Goal: Register for event/course

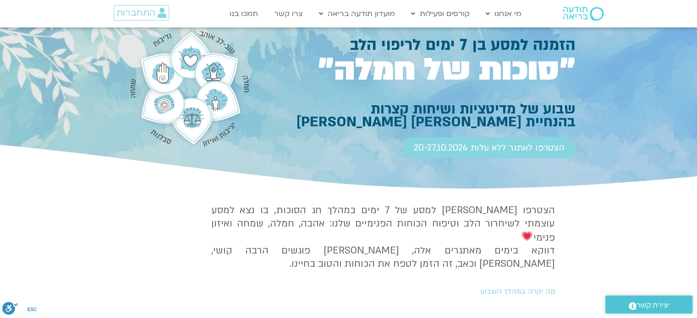
scroll to position [19, 0]
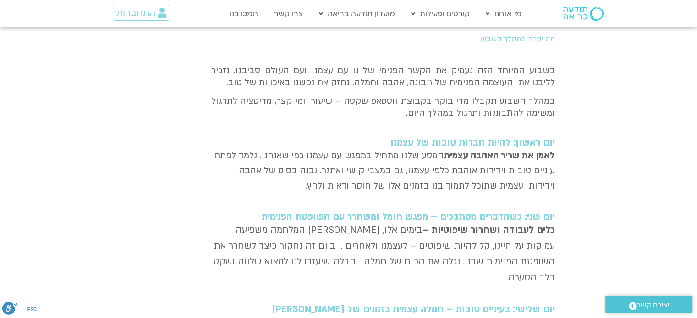
scroll to position [0, 0]
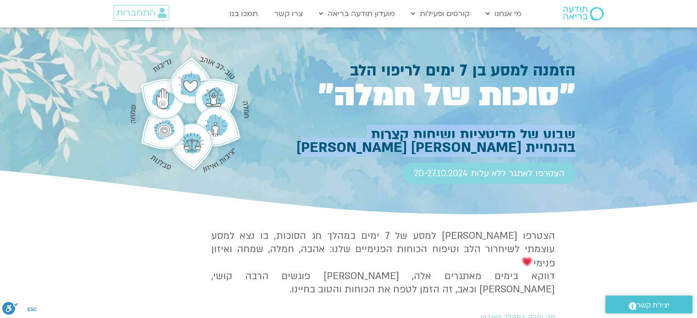
drag, startPoint x: 573, startPoint y: 133, endPoint x: 366, endPoint y: 146, distance: 207.9
click at [366, 146] on h1 "שבוע של מדיטציות ושיחות קצרות בהנחיית אלה [PERSON_NAME] [PERSON_NAME]" at bounding box center [416, 141] width 317 height 26
click at [458, 142] on h1 "שבוע של מדיטציות ושיחות קצרות בהנחיית אלה [PERSON_NAME] [PERSON_NAME]" at bounding box center [416, 141] width 317 height 26
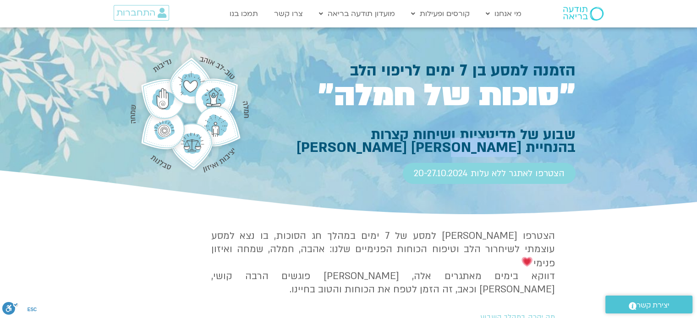
click at [458, 142] on h1 "שבוע של מדיטציות ושיחות קצרות בהנחיית אלה [PERSON_NAME] [PERSON_NAME]" at bounding box center [416, 141] width 317 height 26
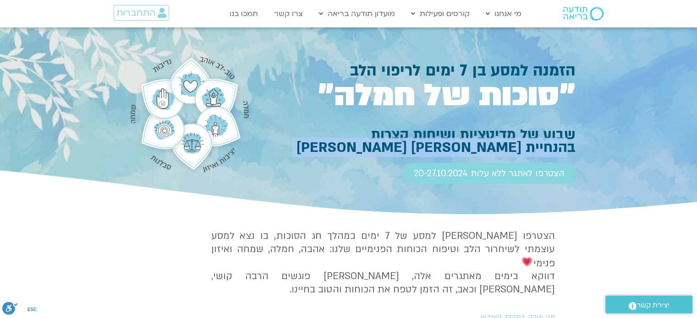
click at [458, 142] on h1 "שבוע של מדיטציות ושיחות קצרות בהנחיית אלה [PERSON_NAME] [PERSON_NAME]" at bounding box center [416, 141] width 317 height 26
click at [521, 141] on h1 "שבוע של מדיטציות ושיחות קצרות בהנחיית אלה [PERSON_NAME] [PERSON_NAME]" at bounding box center [416, 141] width 317 height 26
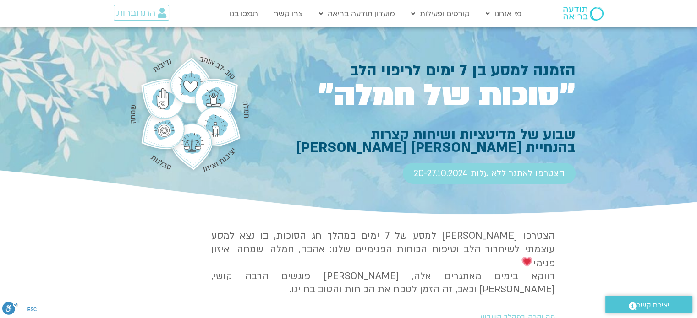
click at [553, 129] on h1 "שבוע של מדיטציות ושיחות קצרות בהנחיית אלה [PERSON_NAME] [PERSON_NAME]" at bounding box center [416, 141] width 317 height 26
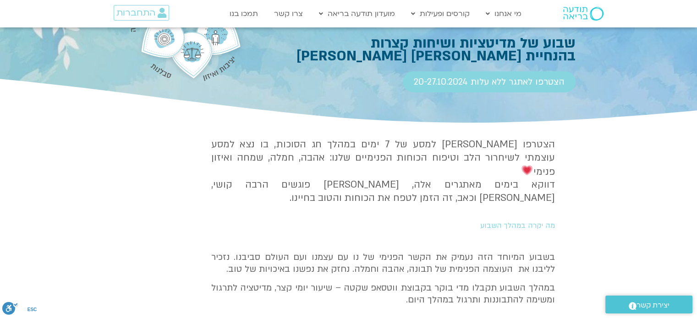
scroll to position [183, 0]
